Goal: Task Accomplishment & Management: Manage account settings

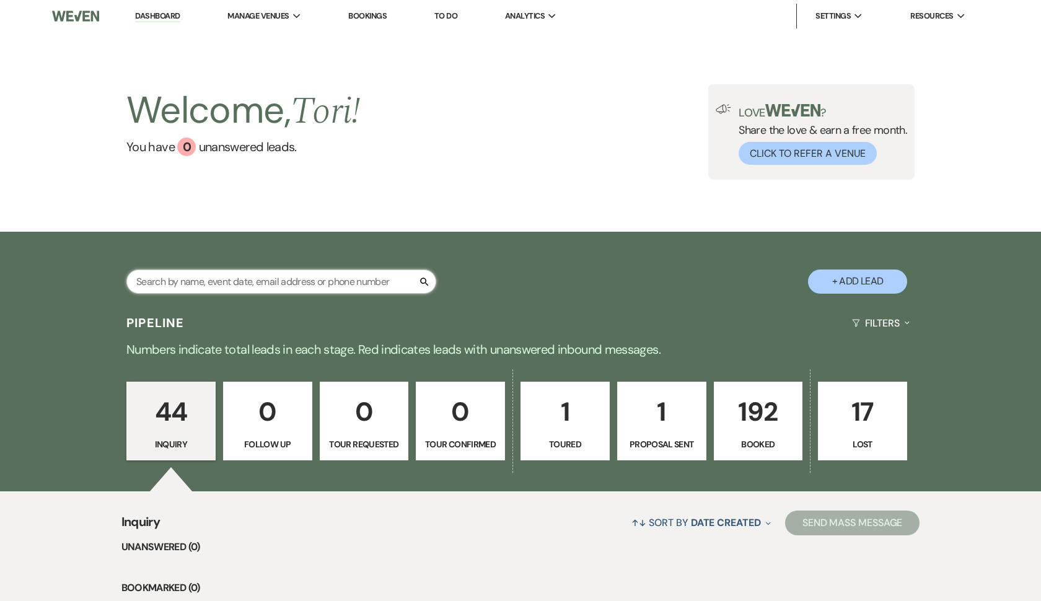
click at [372, 286] on input "text" at bounding box center [281, 281] width 310 height 24
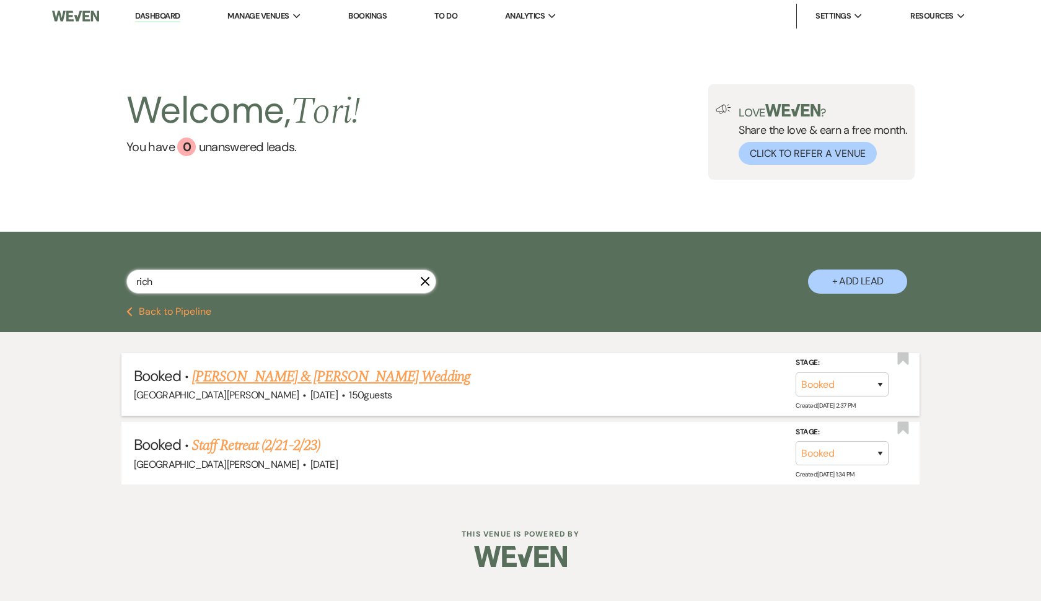
type input "rich"
click at [253, 374] on link "[PERSON_NAME] & [PERSON_NAME] Wedding" at bounding box center [331, 377] width 278 height 22
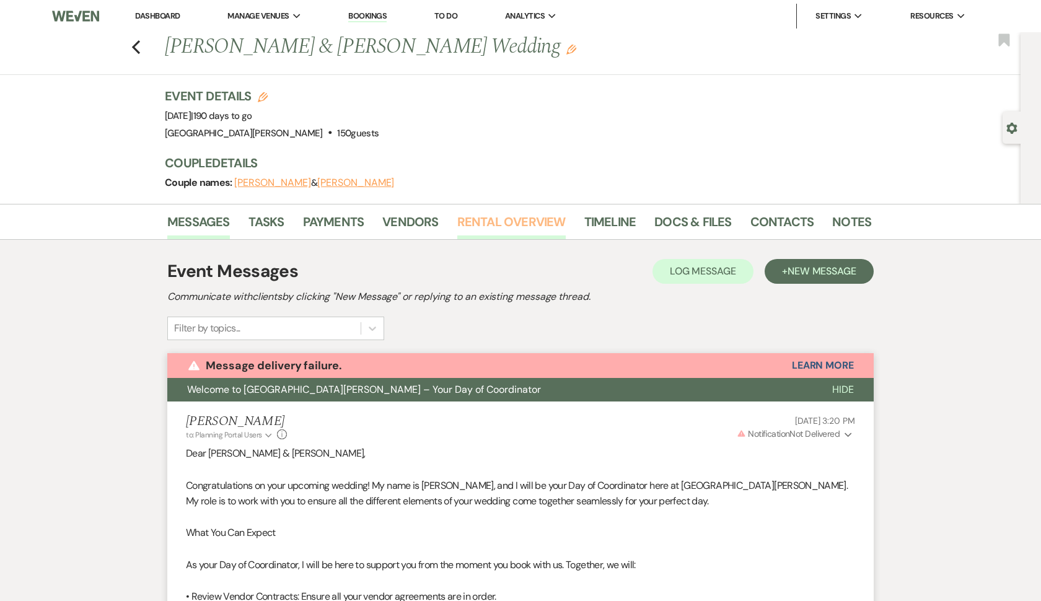
click at [486, 222] on link "Rental Overview" at bounding box center [511, 225] width 108 height 27
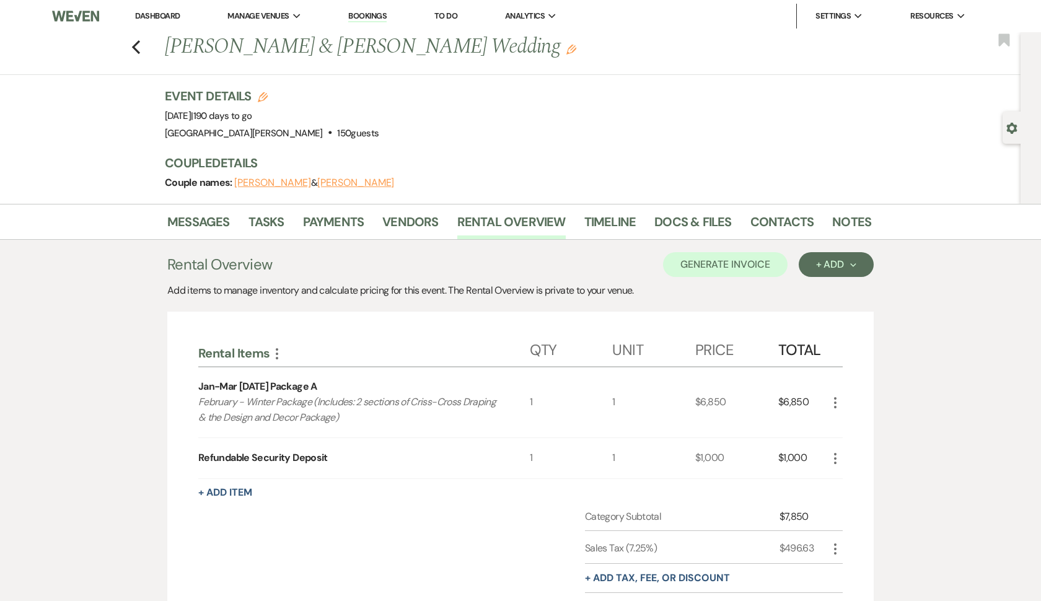
click at [401, 181] on div "Couple names: [PERSON_NAME] & [PERSON_NAME]" at bounding box center [512, 182] width 694 height 17
click at [592, 169] on h3 "Couple Details" at bounding box center [512, 162] width 694 height 17
click at [626, 139] on div "Event Details Edit Event Date: [DATE] | 190 days to go Venue: [GEOGRAPHIC_DATA]…" at bounding box center [512, 114] width 694 height 55
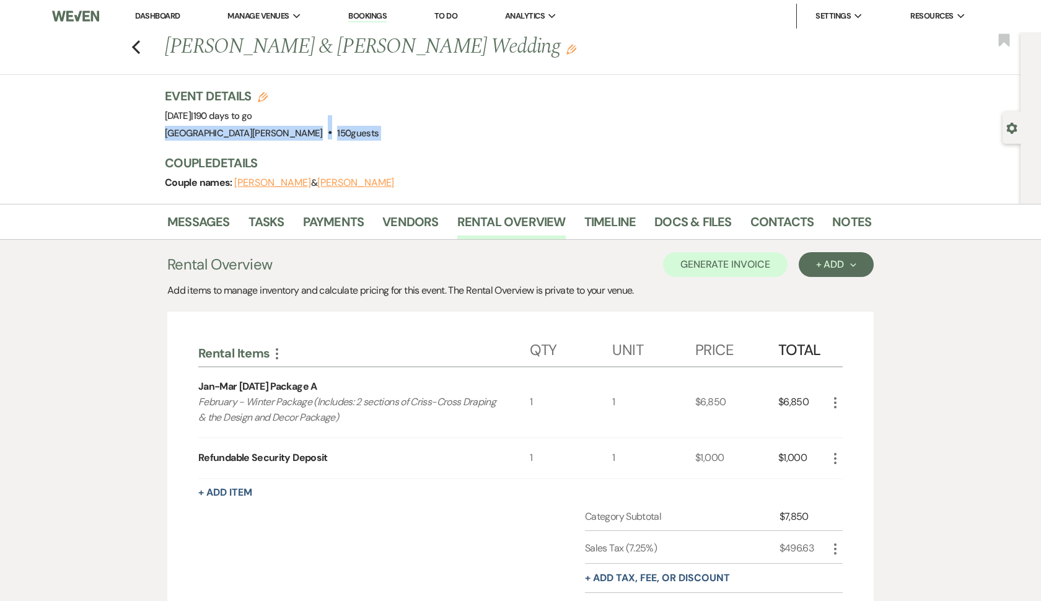
click at [626, 139] on div "Event Details Edit Event Date: [DATE] | 190 days to go Venue: [GEOGRAPHIC_DATA]…" at bounding box center [512, 114] width 694 height 55
click at [912, 256] on div "Messages Tasks Payments Vendors Rental Overview Timeline Docs & Files Contacts …" at bounding box center [520, 456] width 1041 height 505
click at [333, 221] on link "Payments" at bounding box center [333, 225] width 61 height 27
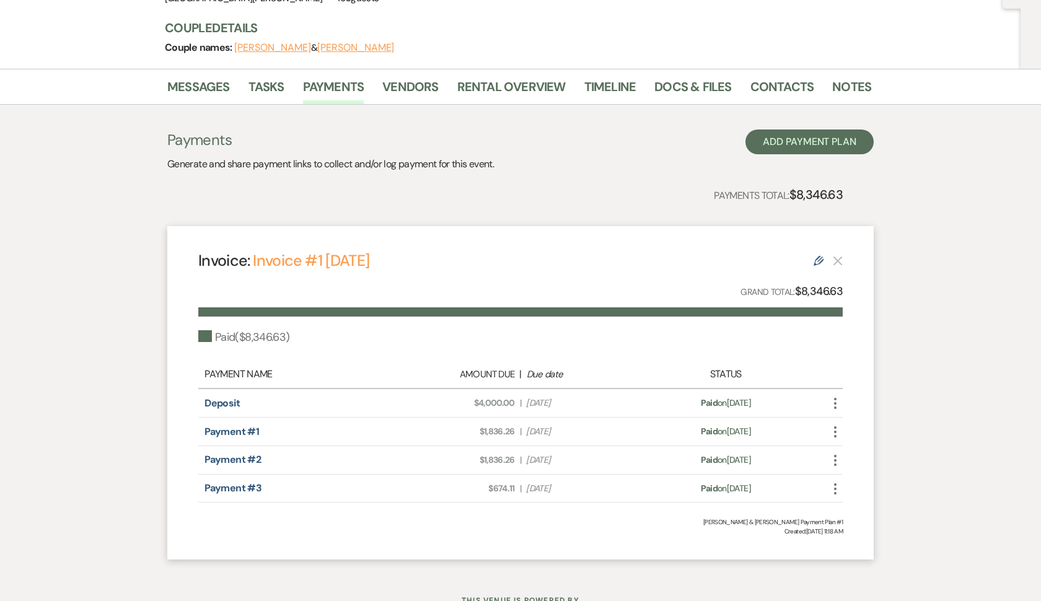
scroll to position [138, 0]
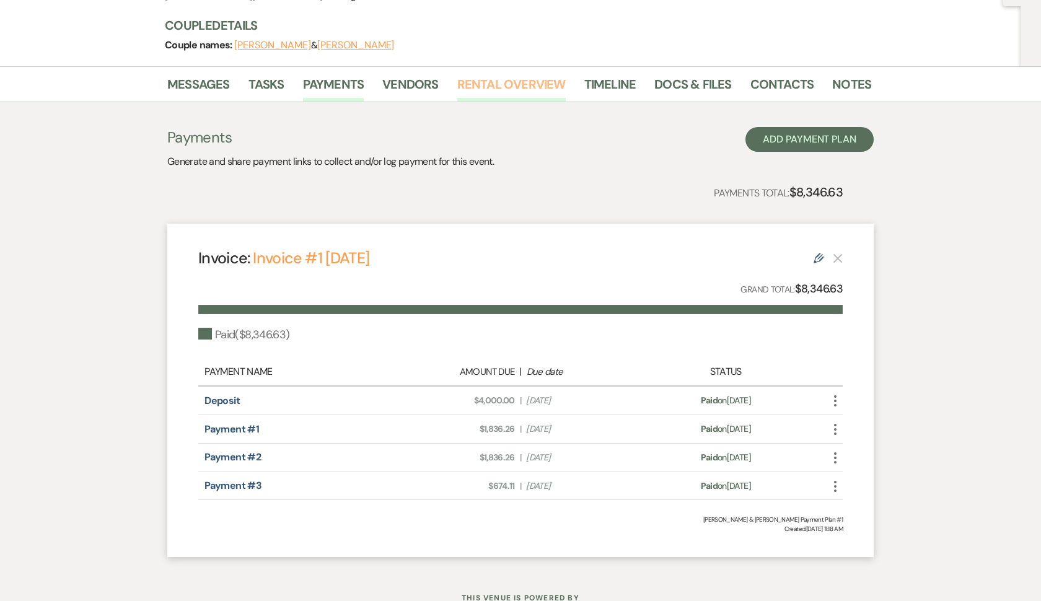
click at [493, 88] on link "Rental Overview" at bounding box center [511, 87] width 108 height 27
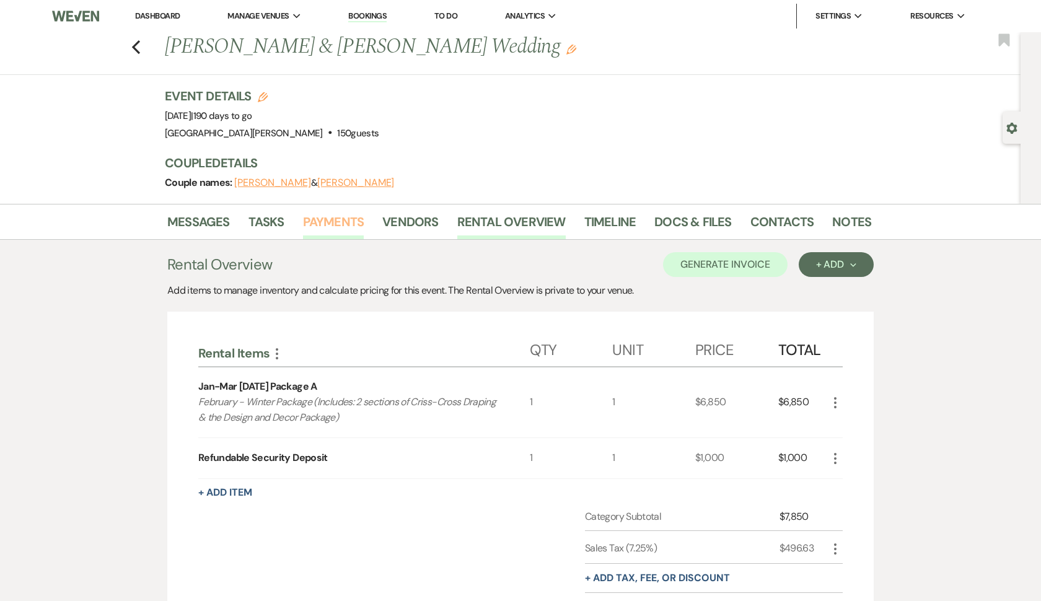
click at [339, 212] on link "Payments" at bounding box center [333, 225] width 61 height 27
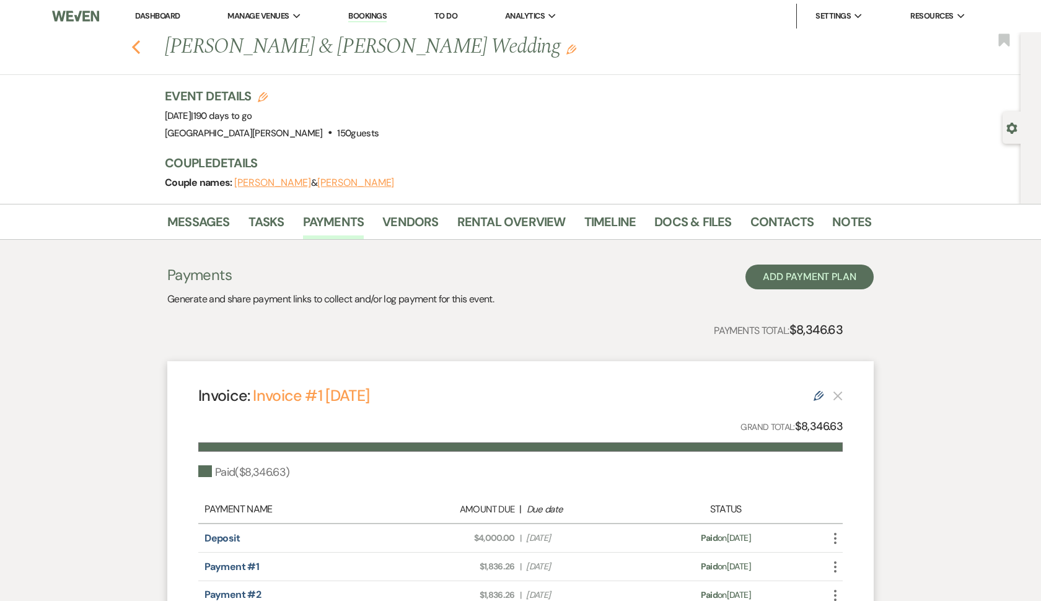
click at [133, 50] on icon "Previous" at bounding box center [135, 47] width 9 height 15
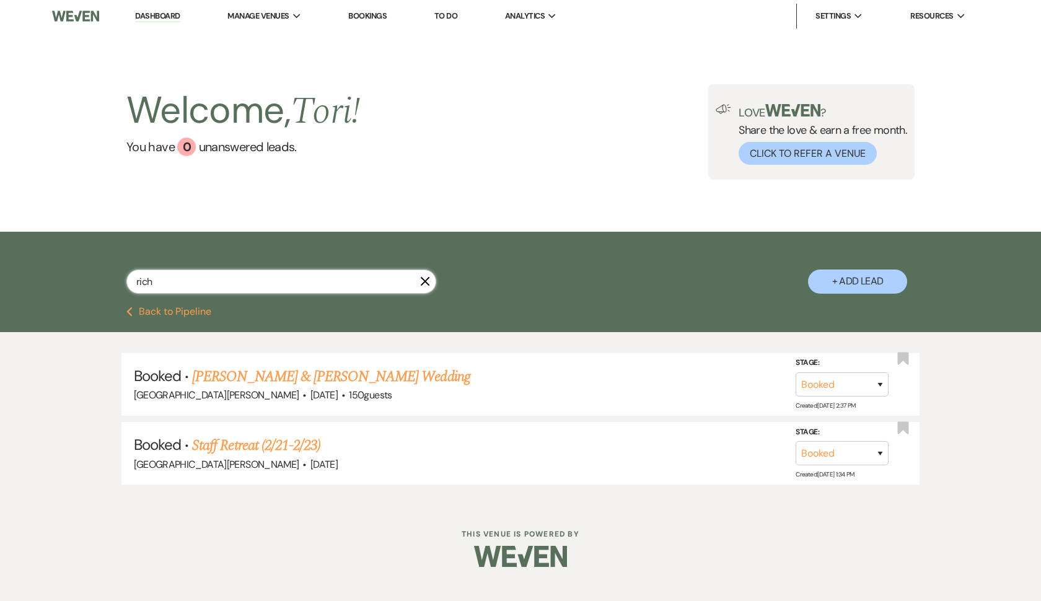
click at [427, 273] on input "rich" at bounding box center [281, 281] width 310 height 24
click at [427, 279] on use "button" at bounding box center [425, 281] width 9 height 9
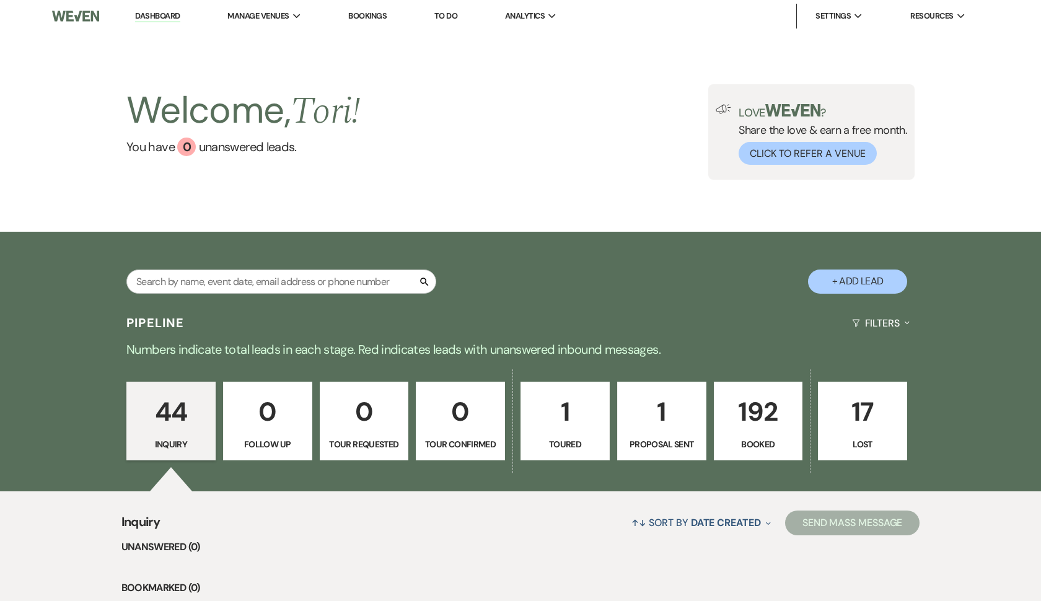
click at [763, 437] on p "Booked" at bounding box center [758, 444] width 73 height 14
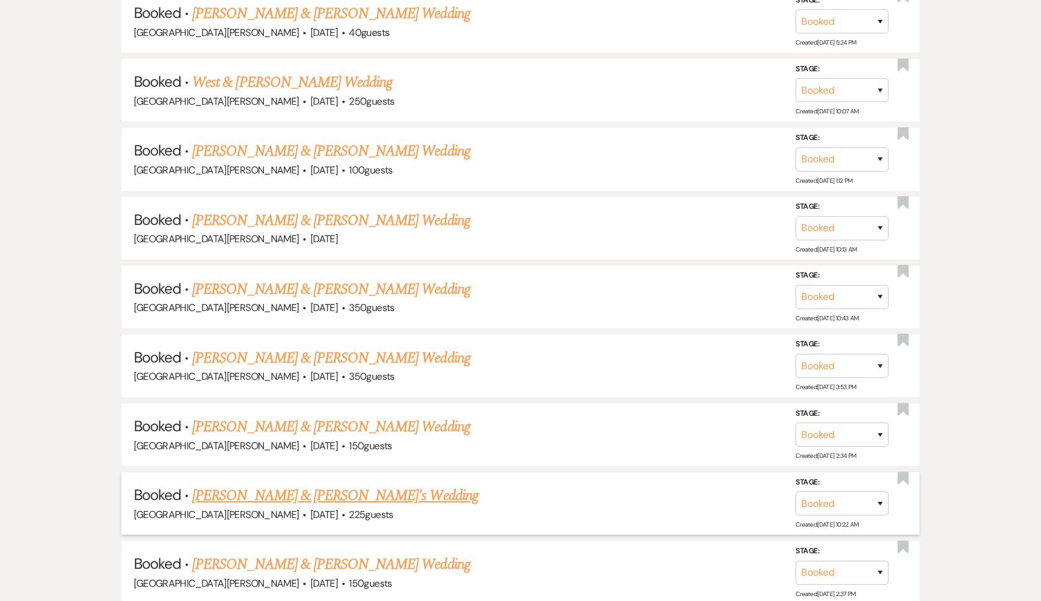
scroll to position [3475, 0]
